Goal: Information Seeking & Learning: Understand process/instructions

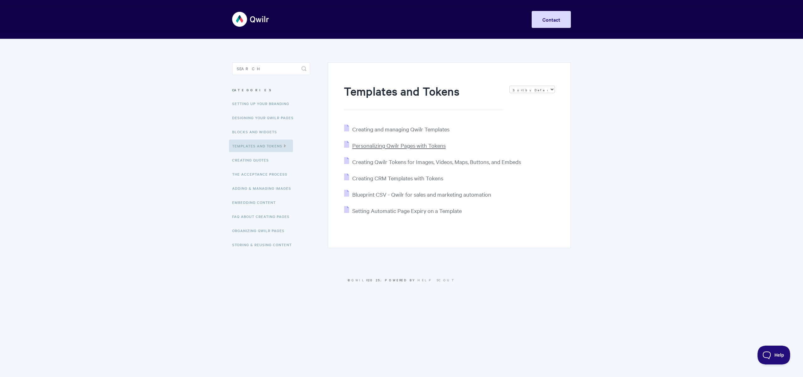
click at [388, 145] on span "Personalizing Qwilr Pages with Tokens" at bounding box center [398, 145] width 93 height 7
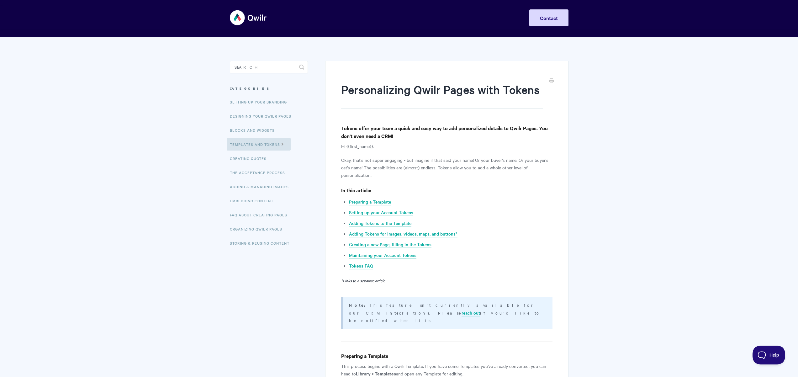
scroll to position [3, 0]
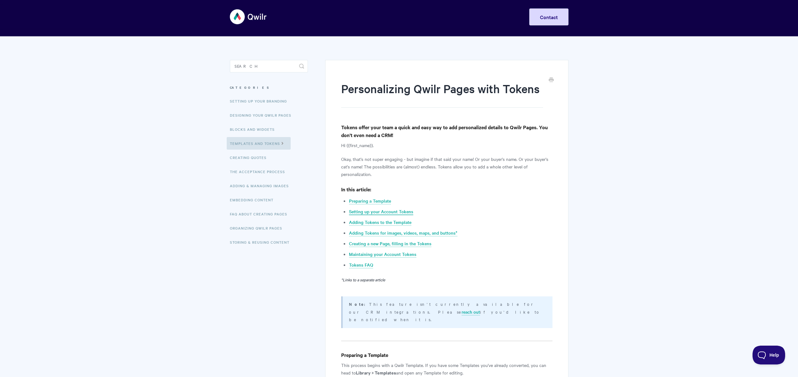
click at [379, 212] on link "Setting up your Account Tokens" at bounding box center [381, 211] width 64 height 7
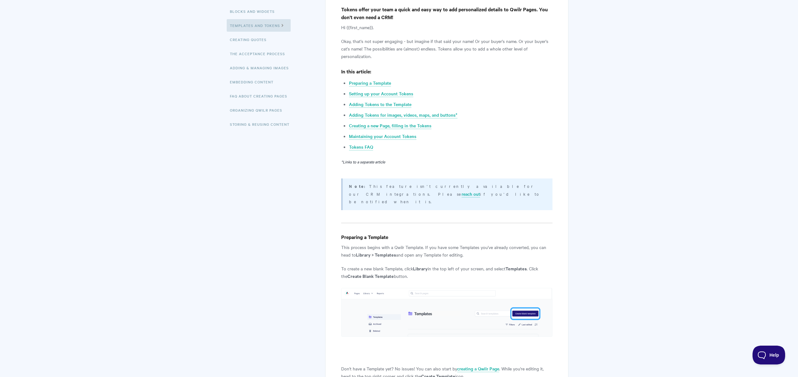
scroll to position [119, 0]
click at [381, 106] on link "Adding Tokens to the Template" at bounding box center [380, 105] width 62 height 7
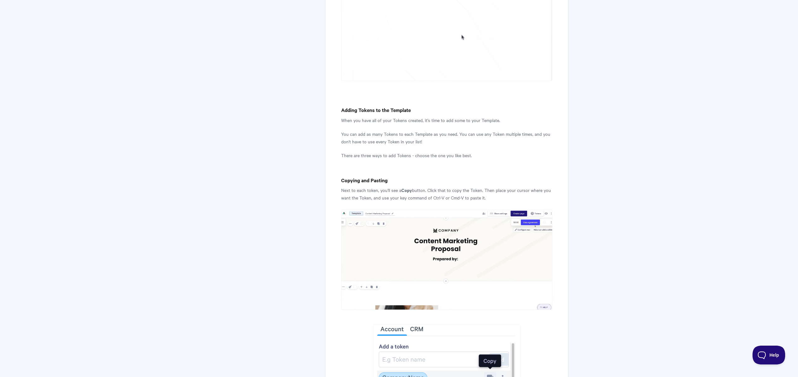
scroll to position [904, 0]
